Goal: Ask a question

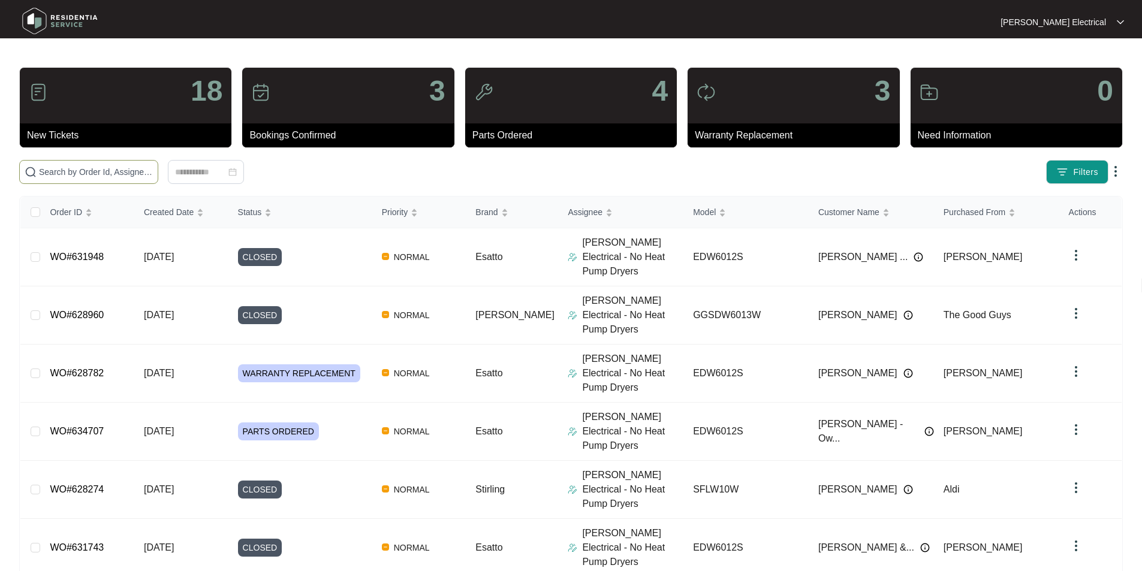
click at [107, 169] on input "text" at bounding box center [96, 171] width 114 height 13
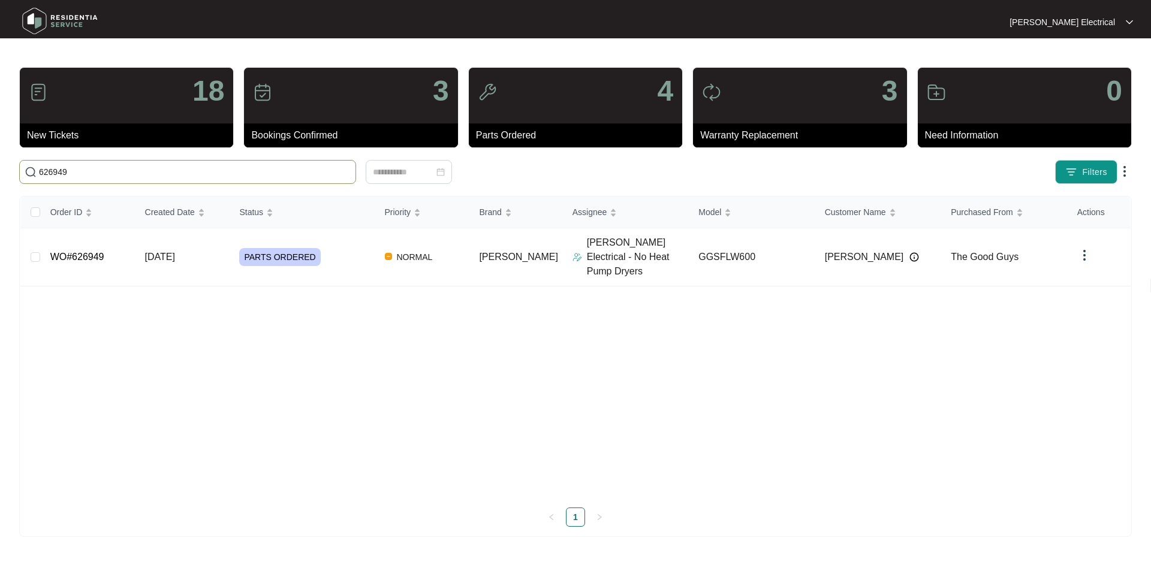
type input "626949"
click at [98, 252] on link "WO#626949" at bounding box center [77, 257] width 54 height 10
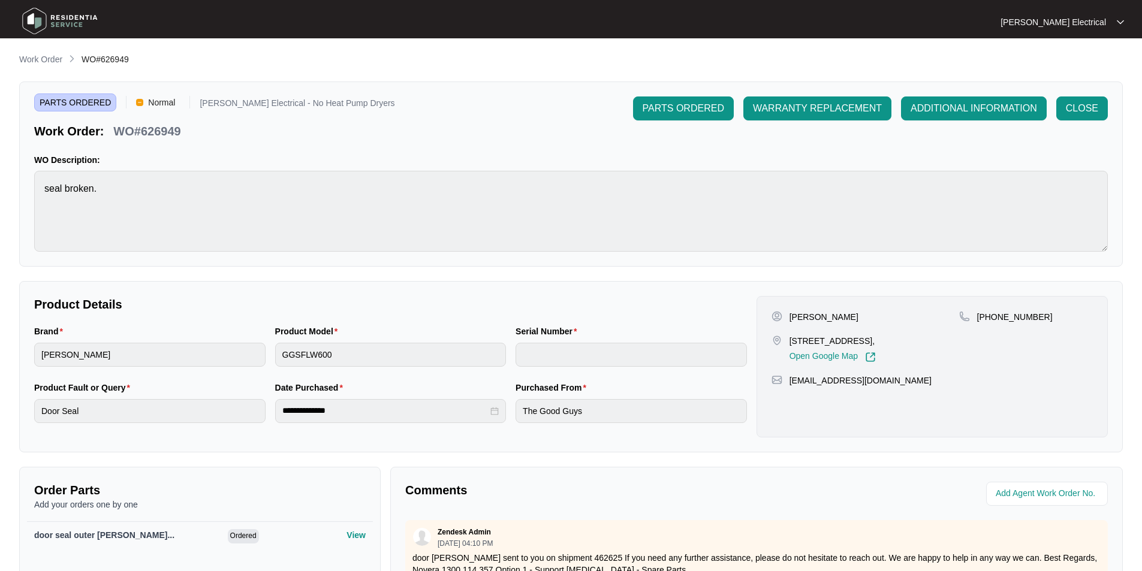
scroll to position [180, 0]
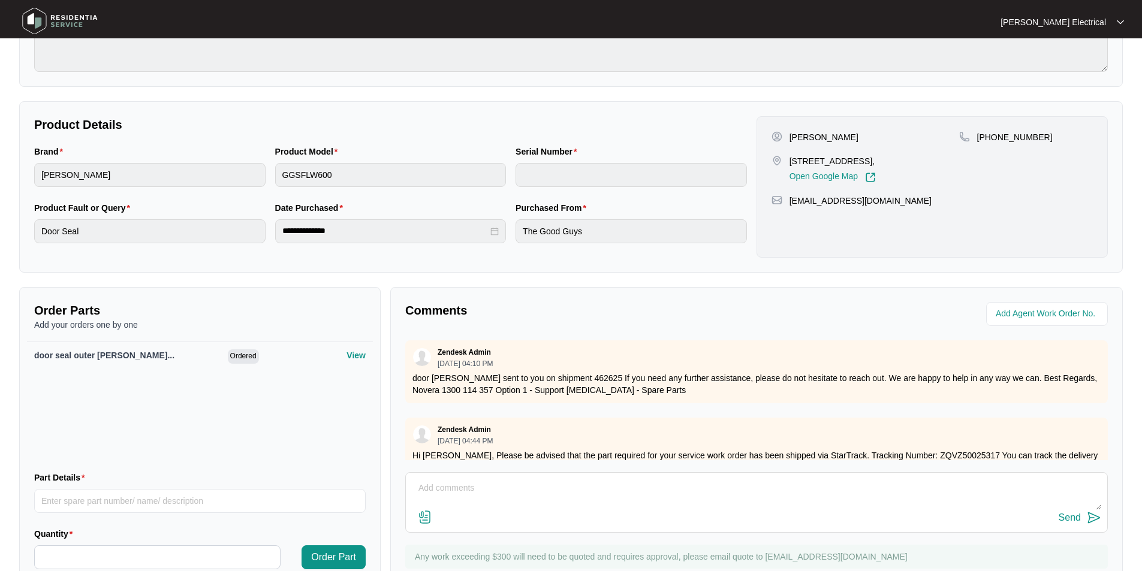
click at [455, 486] on textarea at bounding box center [757, 494] width 690 height 31
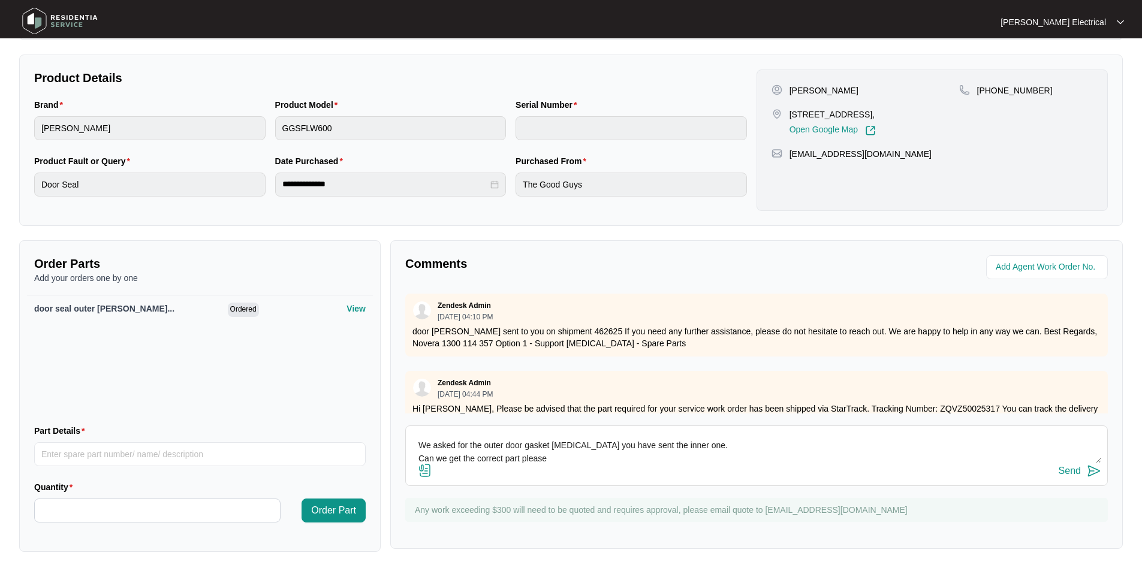
type textarea "Hi Guys We asked for the outer door gasket [MEDICAL_DATA] you have sent the inn…"
click at [1070, 473] on div "Send" at bounding box center [1070, 471] width 22 height 11
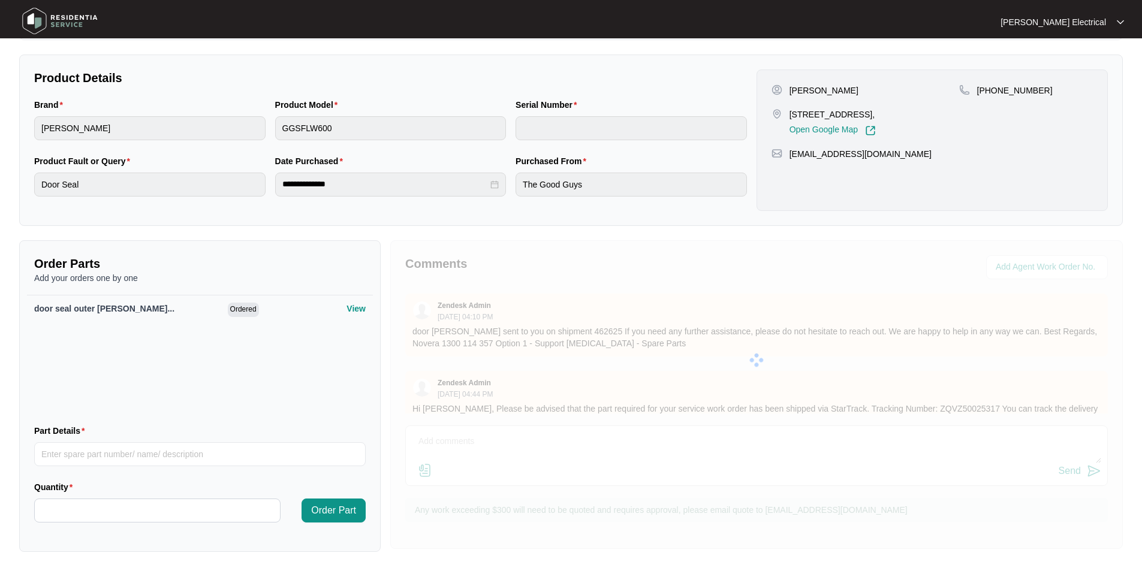
scroll to position [0, 0]
